Goal: Go to known website: Go to known website

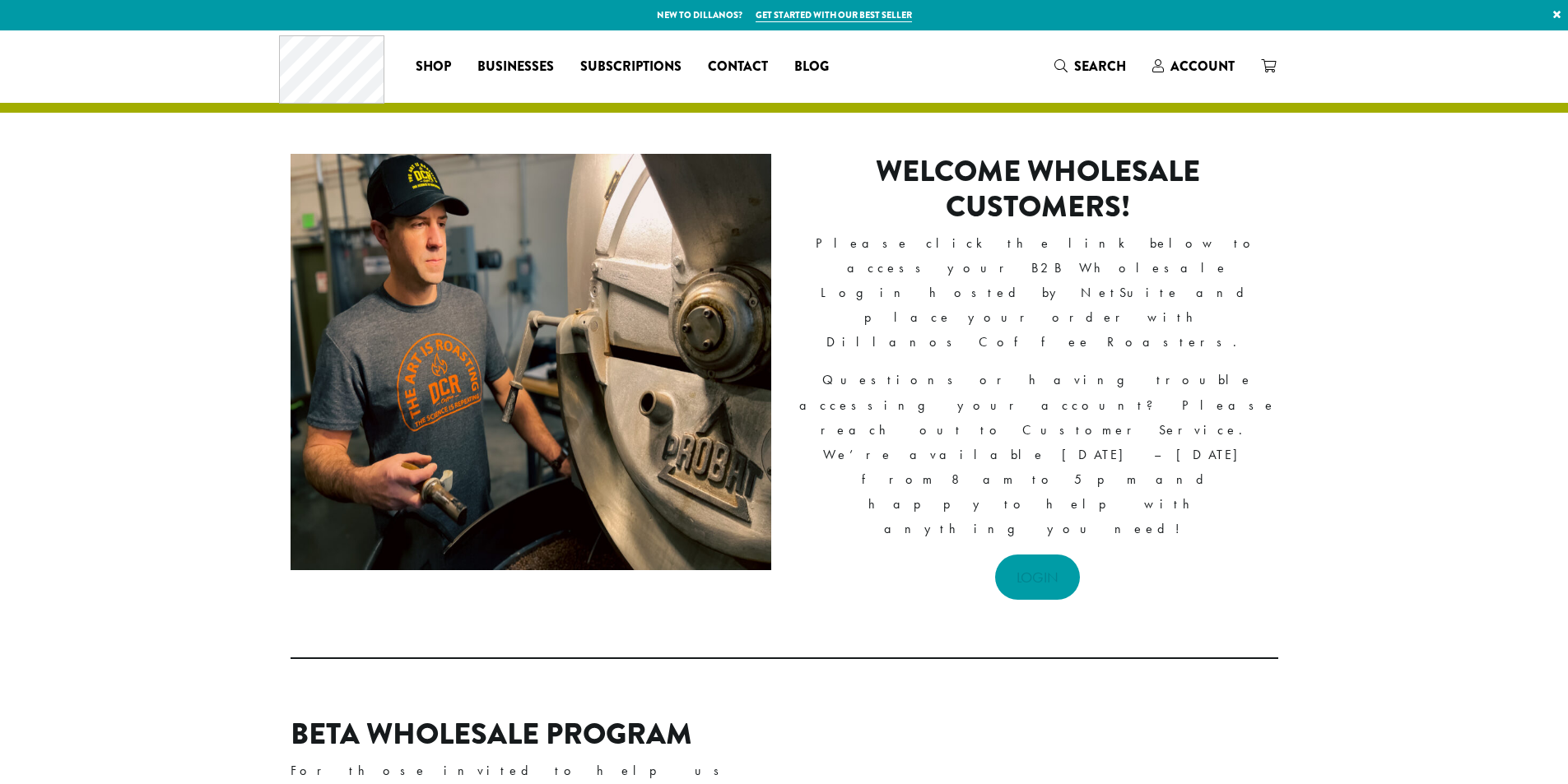
click at [1031, 555] on link "LOGIN" at bounding box center [1037, 578] width 85 height 45
